Goal: Task Accomplishment & Management: Manage account settings

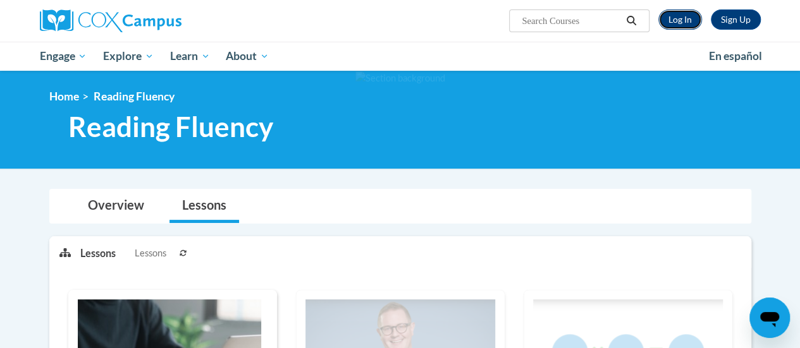
click at [688, 23] on link "Log In" at bounding box center [680, 19] width 44 height 20
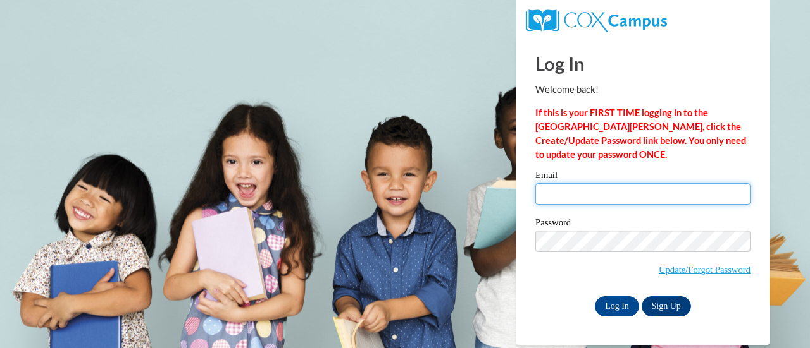
click at [644, 190] on input "Email" at bounding box center [642, 194] width 215 height 22
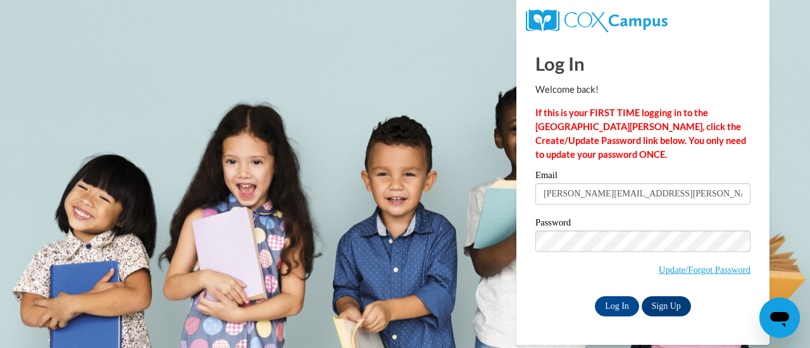
type input "taylor.collins@rusd.org"
click at [567, 286] on div "Password Update/Forgot Password" at bounding box center [642, 255] width 215 height 75
click at [623, 309] on input "Log In" at bounding box center [616, 307] width 44 height 20
